Goal: Go to known website: Access a specific website the user already knows

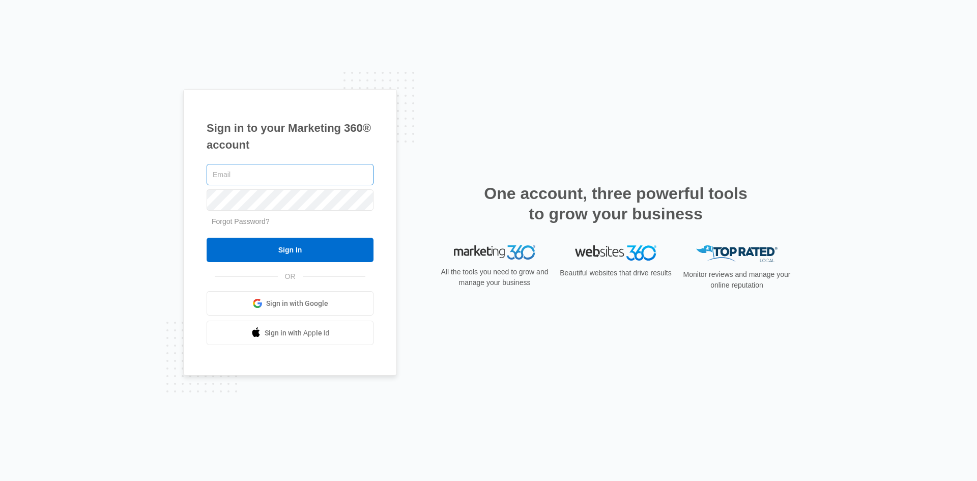
click at [333, 168] on input "text" at bounding box center [290, 174] width 167 height 21
click at [332, 174] on input "text" at bounding box center [290, 174] width 167 height 21
type input "[PERSON_NAME][EMAIL_ADDRESS][DOMAIN_NAME]"
click at [207, 238] on input "Sign In" at bounding box center [290, 250] width 167 height 24
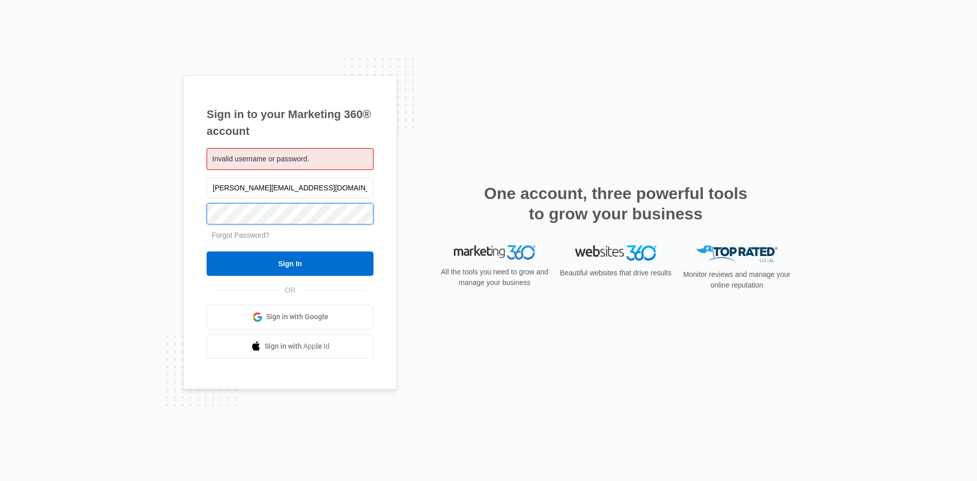
click at [207, 251] on input "Sign In" at bounding box center [290, 263] width 167 height 24
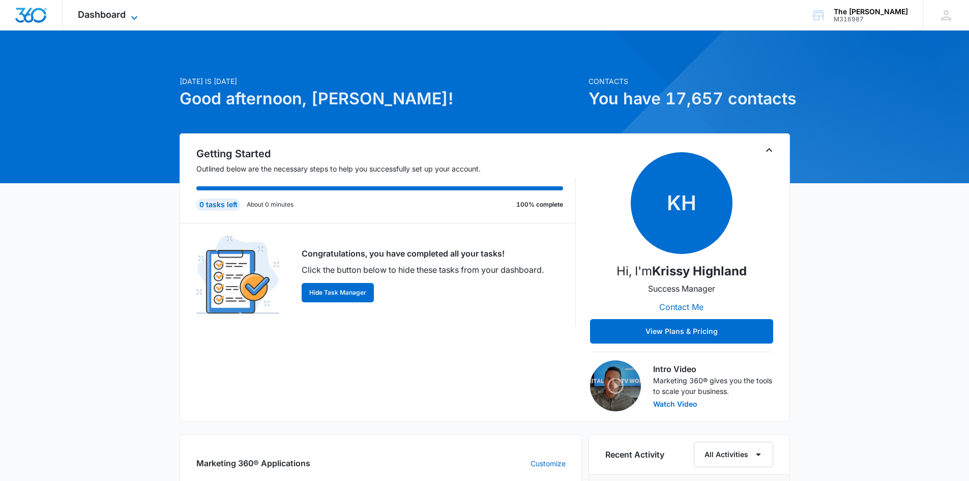
click at [137, 18] on icon at bounding box center [134, 18] width 12 height 12
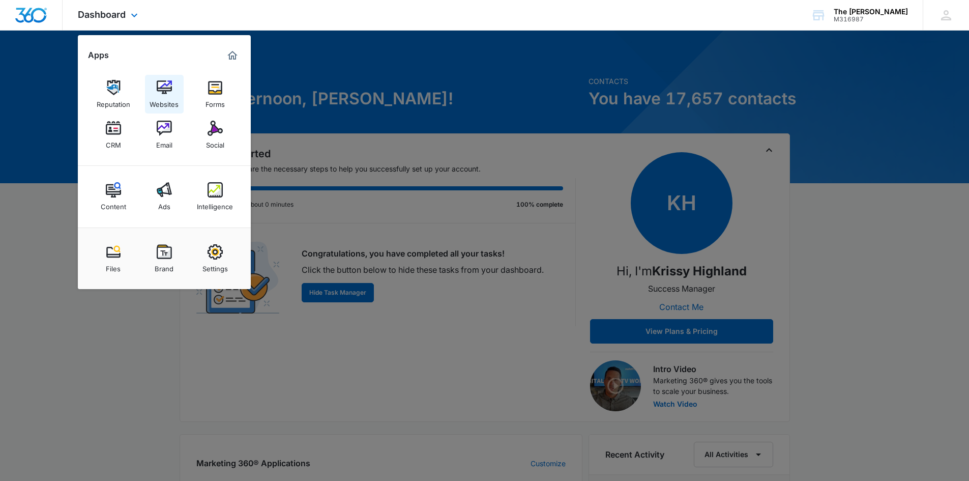
click at [150, 93] on link "Websites" at bounding box center [164, 94] width 39 height 39
